Goal: Task Accomplishment & Management: Manage account settings

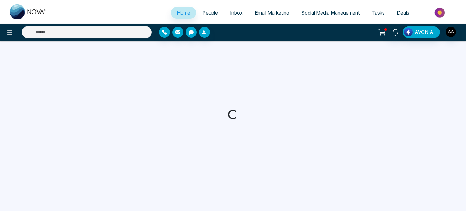
select select "*"
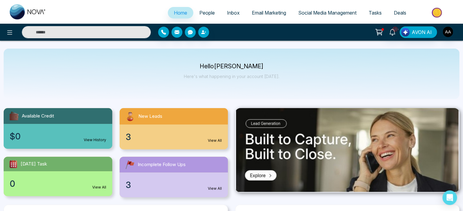
click at [199, 16] on span "People" at bounding box center [206, 13] width 15 height 6
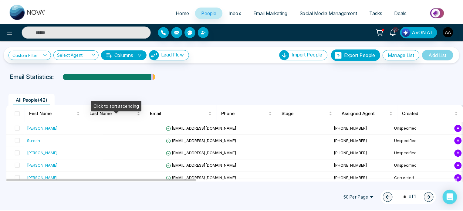
scroll to position [30, 0]
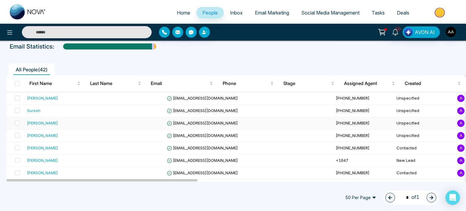
click at [46, 126] on div "Diana chingay" at bounding box center [42, 123] width 31 height 6
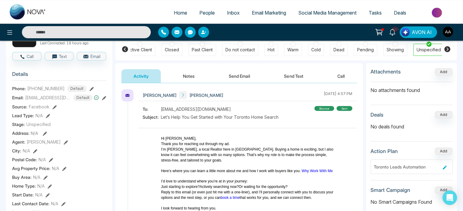
scroll to position [7, 0]
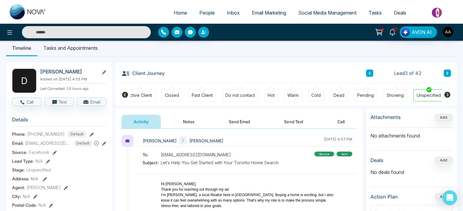
click at [126, 97] on icon at bounding box center [125, 95] width 6 height 6
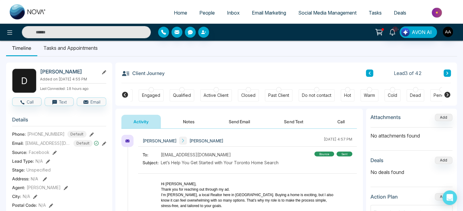
click at [126, 97] on icon at bounding box center [125, 95] width 6 height 6
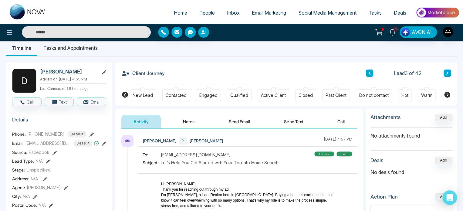
scroll to position [0, 0]
click at [150, 95] on div "New Lead" at bounding box center [144, 95] width 20 height 6
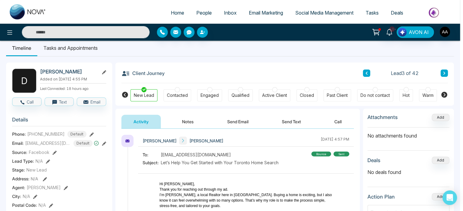
click at [180, 120] on body "Home People Inbox Email Marketing Social Media Management Tasks Deals 10+ AVON …" at bounding box center [230, 98] width 460 height 211
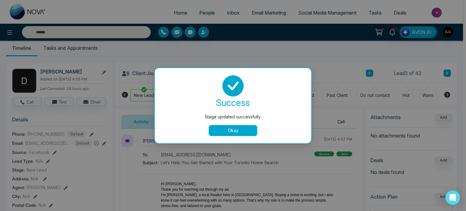
click at [240, 130] on button "Okay" at bounding box center [233, 130] width 49 height 11
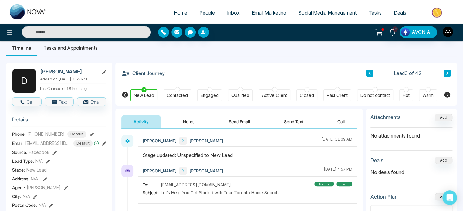
click at [178, 124] on button "Notes" at bounding box center [189, 122] width 36 height 14
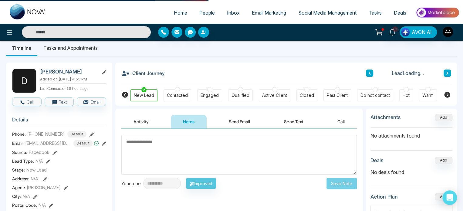
click at [168, 158] on textarea at bounding box center [238, 155] width 235 height 40
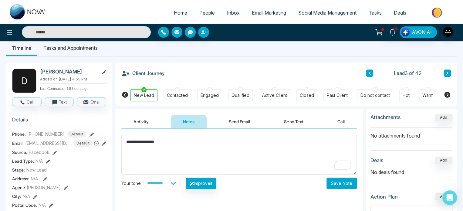
type textarea "**********"
click at [330, 186] on button "Save Note" at bounding box center [342, 183] width 30 height 11
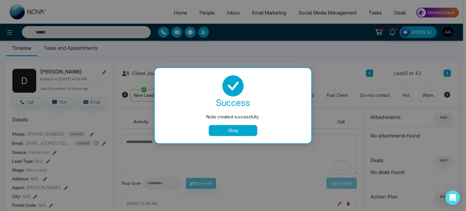
click at [241, 129] on button "Okay" at bounding box center [233, 130] width 49 height 11
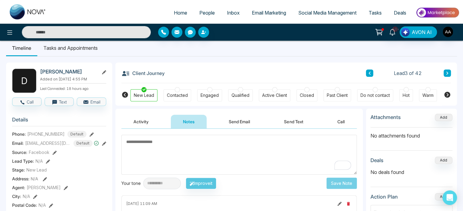
click at [203, 16] on span "People" at bounding box center [206, 13] width 15 height 6
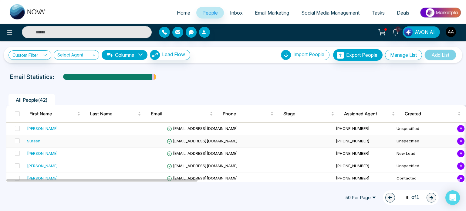
click at [39, 144] on div "Suresh" at bounding box center [33, 141] width 13 height 6
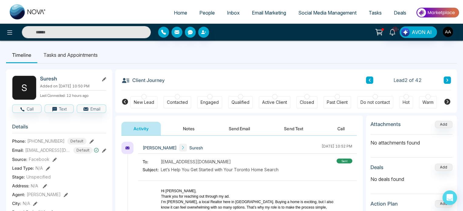
click at [374, 101] on div "Do not contact" at bounding box center [375, 102] width 29 height 6
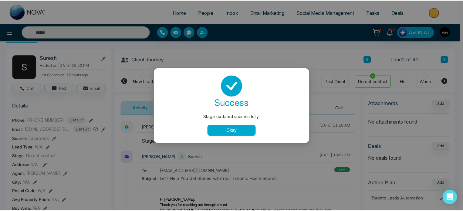
scroll to position [30, 0]
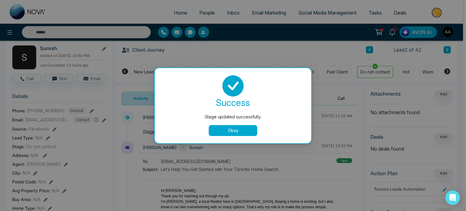
click at [239, 127] on button "Okay" at bounding box center [233, 130] width 49 height 11
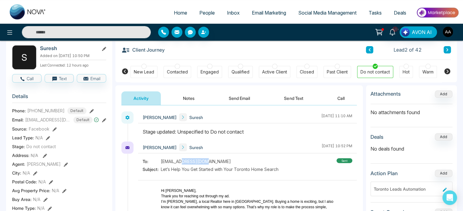
drag, startPoint x: 178, startPoint y: 165, endPoint x: 201, endPoint y: 165, distance: 23.1
click at [201, 164] on span "hr@firstchoicecanada.ca" at bounding box center [196, 161] width 70 height 6
click at [227, 164] on div "To: hr@firstchoicecanada.ca" at bounding box center [211, 161] width 136 height 6
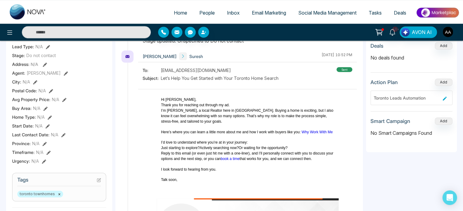
scroll to position [0, 0]
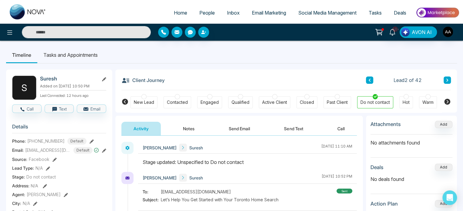
click at [147, 100] on div "New Lead" at bounding box center [143, 102] width 27 height 12
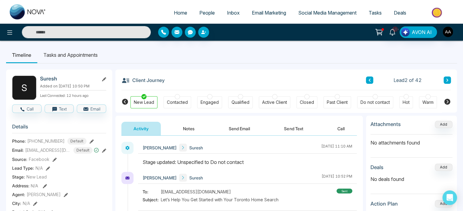
click at [376, 104] on div "Do not contact" at bounding box center [375, 102] width 29 height 6
click at [374, 98] on div at bounding box center [375, 96] width 5 height 5
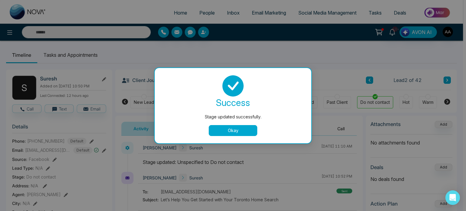
click at [235, 134] on button "Okay" at bounding box center [233, 130] width 49 height 11
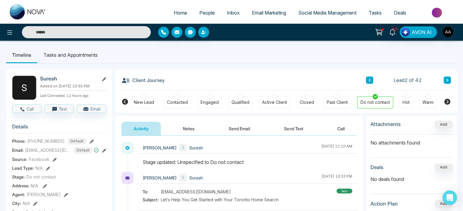
click at [183, 129] on button "Notes" at bounding box center [189, 129] width 36 height 14
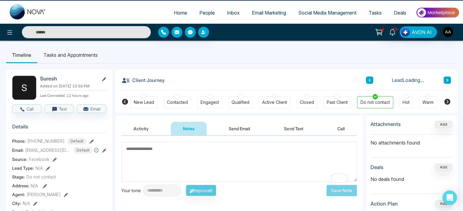
click at [168, 154] on textarea "To enrich screen reader interactions, please activate Accessibility in Grammarl…" at bounding box center [238, 162] width 235 height 40
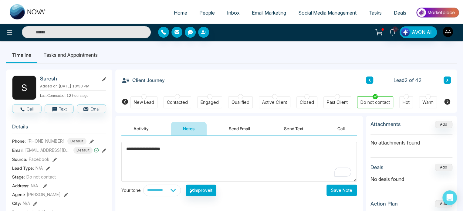
type textarea "**********"
click at [346, 196] on button "Save Note" at bounding box center [342, 189] width 30 height 11
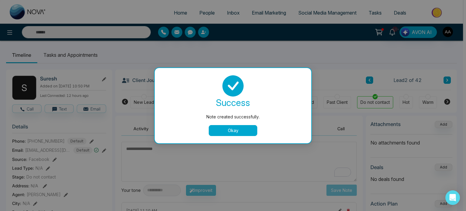
click at [247, 130] on button "Okay" at bounding box center [233, 130] width 49 height 11
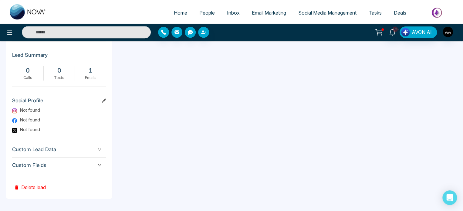
scroll to position [312, 0]
click at [30, 186] on button "Delete lead" at bounding box center [30, 183] width 36 height 20
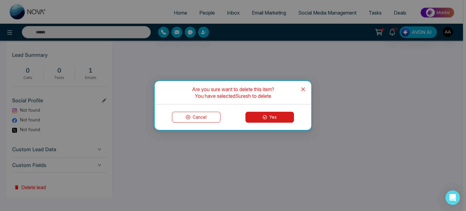
click at [266, 118] on icon at bounding box center [265, 117] width 4 height 4
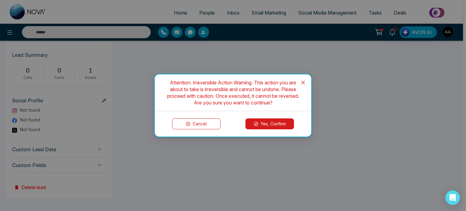
click at [261, 123] on button "Yes, Confirm" at bounding box center [269, 123] width 49 height 11
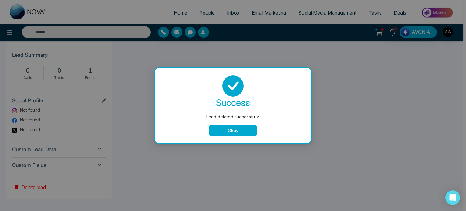
click at [227, 131] on button "Okay" at bounding box center [233, 130] width 49 height 11
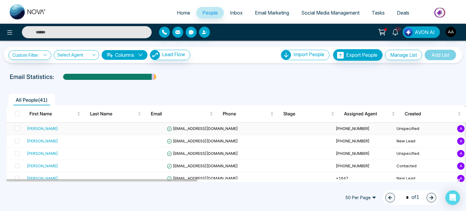
click at [112, 135] on td at bounding box center [134, 129] width 61 height 12
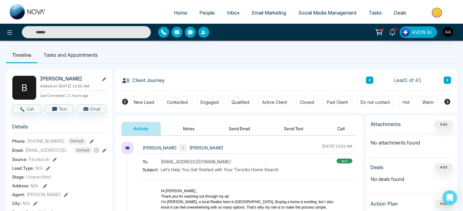
click at [214, 104] on div "Engaged" at bounding box center [210, 102] width 18 height 6
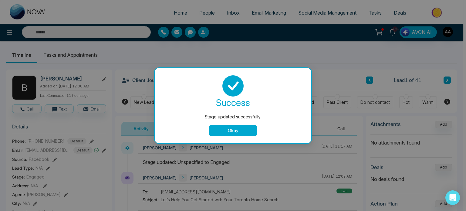
click at [237, 133] on button "Okay" at bounding box center [233, 130] width 49 height 11
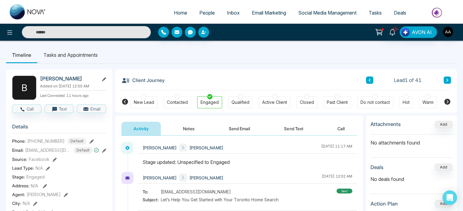
click at [48, 78] on h2 "Bethelehem Tesfaye" at bounding box center [68, 79] width 56 height 6
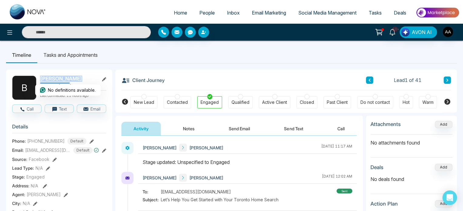
copy div "Bethelehem Tesfaye"
click at [32, 153] on span "bettytes421@yahoo.com" at bounding box center [48, 150] width 46 height 6
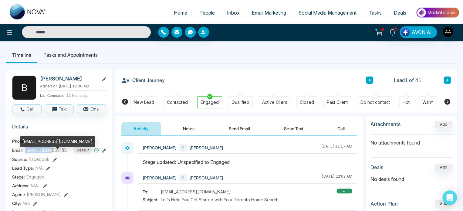
click at [32, 153] on span "bettytes421@yahoo.com" at bounding box center [48, 150] width 46 height 6
copy span "bettytes421@yahoo.com"
click at [38, 144] on div "bettytes421@yahoo.com" at bounding box center [57, 141] width 75 height 10
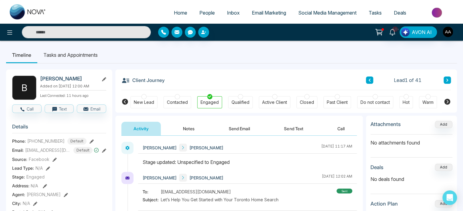
click at [76, 127] on section "Details Phone: +14379228528 Default Email: bettytes421@yahoo.com Default Source…" at bounding box center [59, 203] width 94 height 169
click at [46, 143] on span "+14379228528" at bounding box center [45, 141] width 37 height 6
copy span "14379228528"
click at [90, 144] on icon at bounding box center [92, 141] width 4 height 4
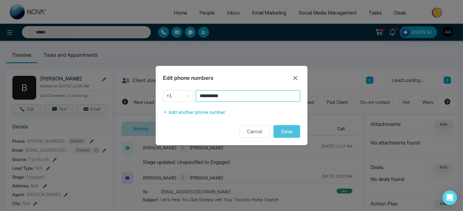
drag, startPoint x: 199, startPoint y: 94, endPoint x: 244, endPoint y: 93, distance: 44.6
click at [244, 93] on input "**********" at bounding box center [248, 96] width 104 height 12
click at [260, 127] on button "Cancel" at bounding box center [254, 131] width 30 height 13
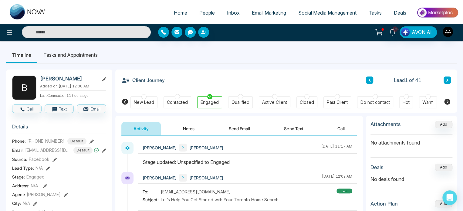
click at [196, 130] on button "Notes" at bounding box center [189, 129] width 36 height 14
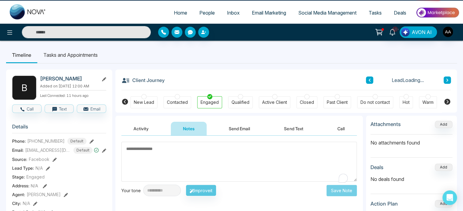
click at [174, 154] on textarea "To enrich screen reader interactions, please activate Accessibility in Grammarl…" at bounding box center [238, 162] width 235 height 40
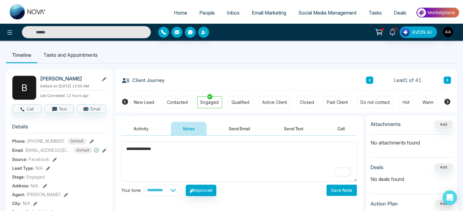
type textarea "**********"
click at [342, 194] on button "Save Note" at bounding box center [342, 189] width 30 height 11
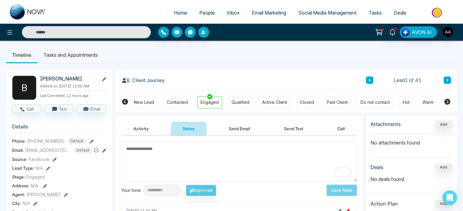
click at [200, 15] on span "People" at bounding box center [206, 13] width 15 height 6
